Goal: Task Accomplishment & Management: Use online tool/utility

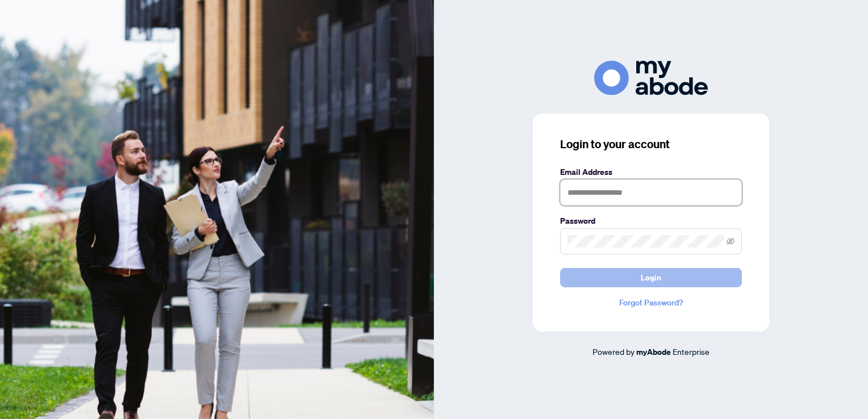
type input "**********"
click at [664, 277] on button "Login" at bounding box center [651, 277] width 182 height 19
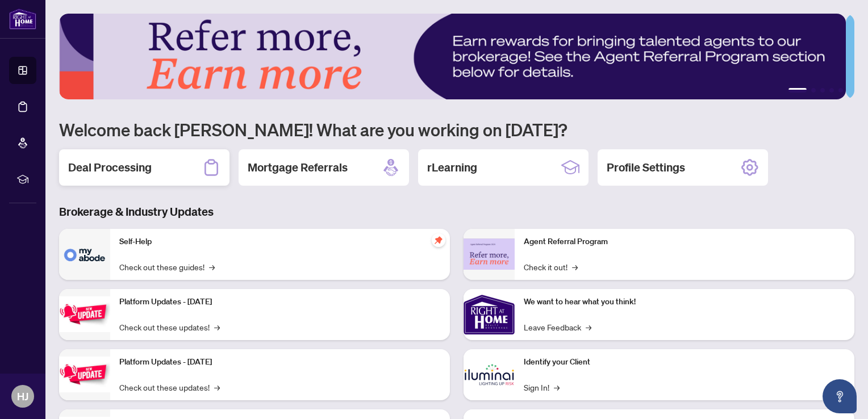
click at [95, 169] on h2 "Deal Processing" at bounding box center [109, 168] width 83 height 16
